Goal: Transaction & Acquisition: Subscribe to service/newsletter

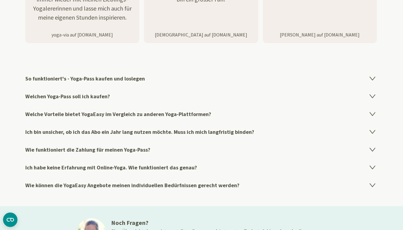
scroll to position [957, 0]
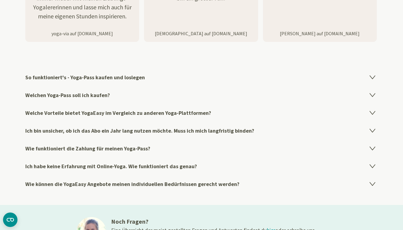
click at [372, 111] on icon at bounding box center [372, 112] width 5 height 3
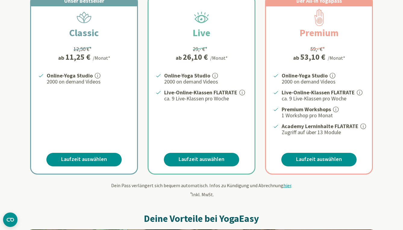
scroll to position [134, 0]
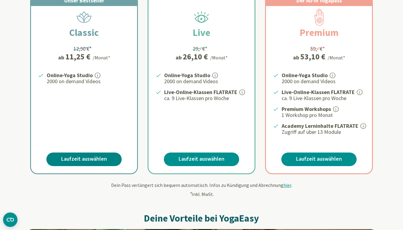
click at [82, 157] on link "Laufzeit auswählen" at bounding box center [83, 159] width 75 height 14
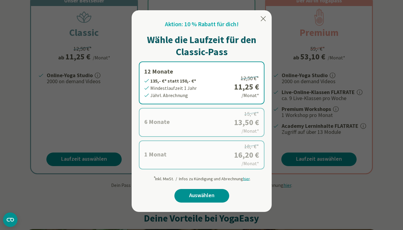
click at [263, 17] on icon at bounding box center [263, 18] width 7 height 7
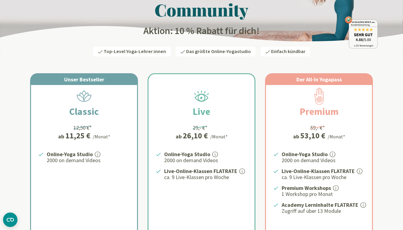
scroll to position [56, 0]
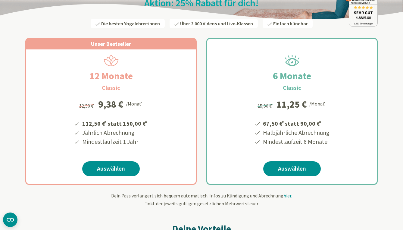
scroll to position [76, 0]
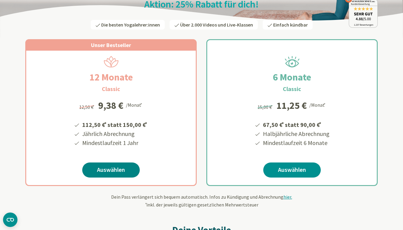
click at [112, 171] on link "Auswählen" at bounding box center [111, 169] width 58 height 15
